Goal: Find specific page/section: Find specific page/section

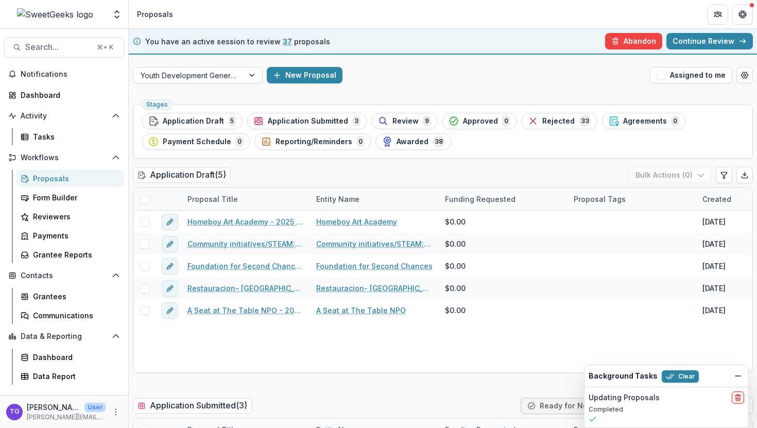
scroll to position [611, 0]
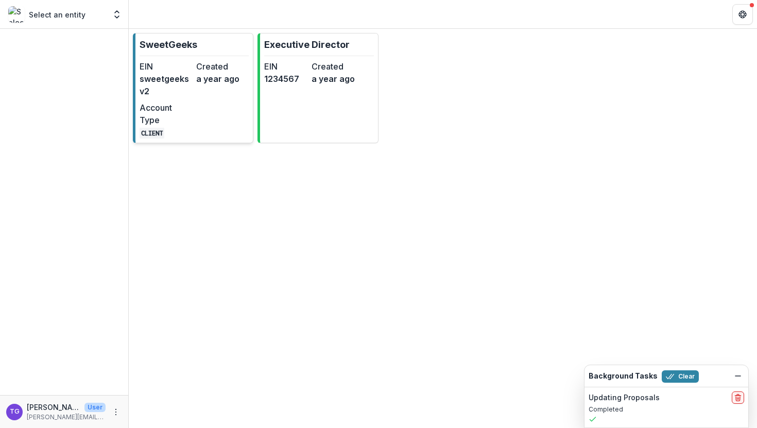
click at [233, 117] on div "EIN sweetgeeksv2 Created a year ago Account Type CLIENT" at bounding box center [194, 99] width 109 height 78
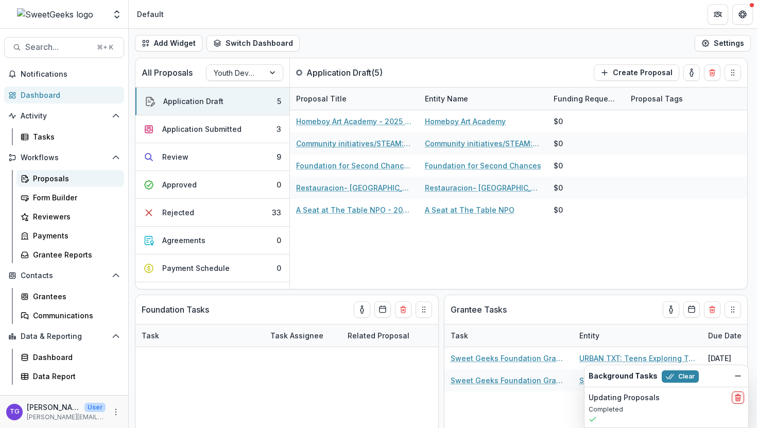
click at [60, 176] on div "Proposals" at bounding box center [74, 178] width 83 height 11
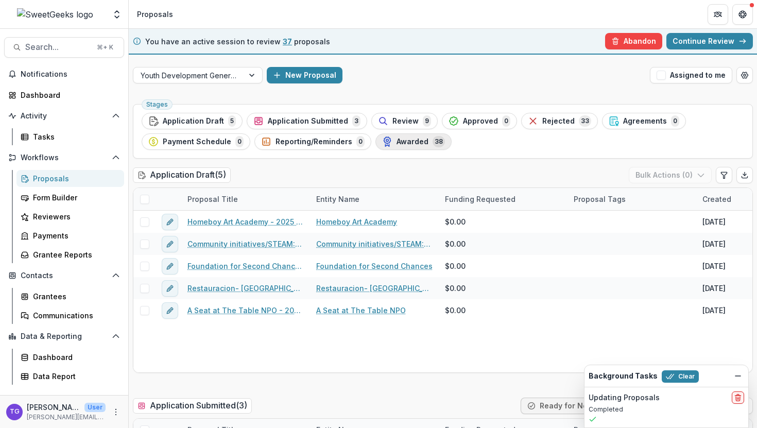
click at [397, 141] on span "Awarded" at bounding box center [413, 141] width 32 height 9
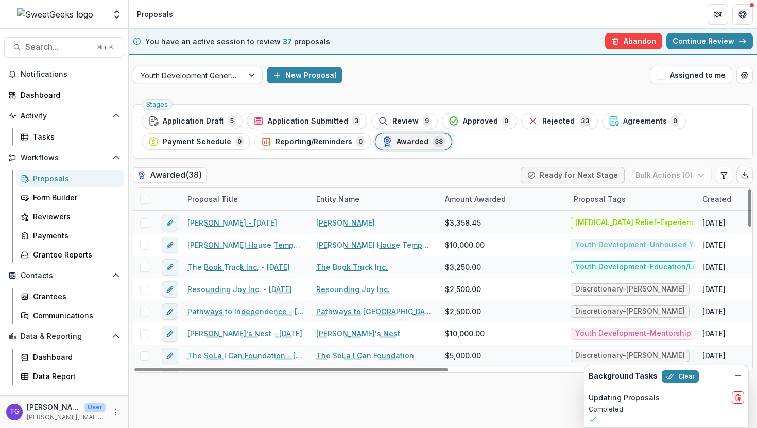
scroll to position [376, 1]
click at [560, 121] on span "Rejected" at bounding box center [558, 121] width 32 height 9
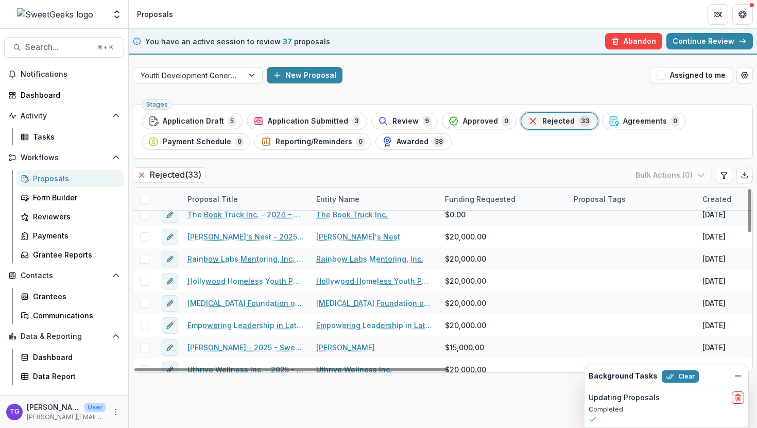
scroll to position [75, 0]
